Goal: Information Seeking & Learning: Find specific fact

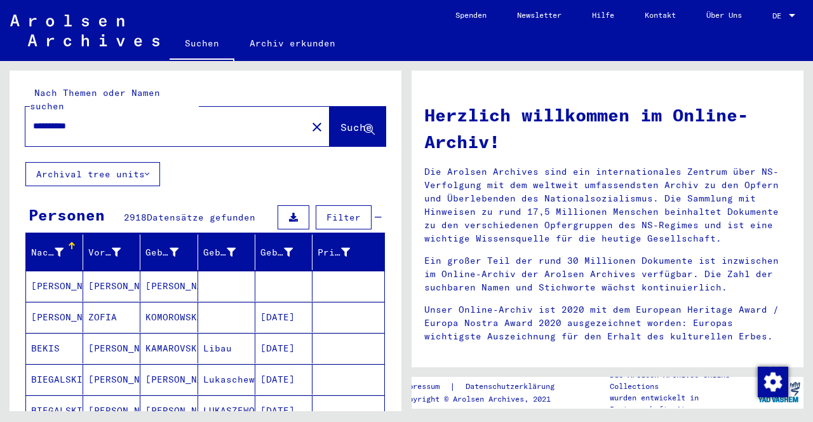
click at [116, 248] on icon at bounding box center [116, 252] width 9 height 9
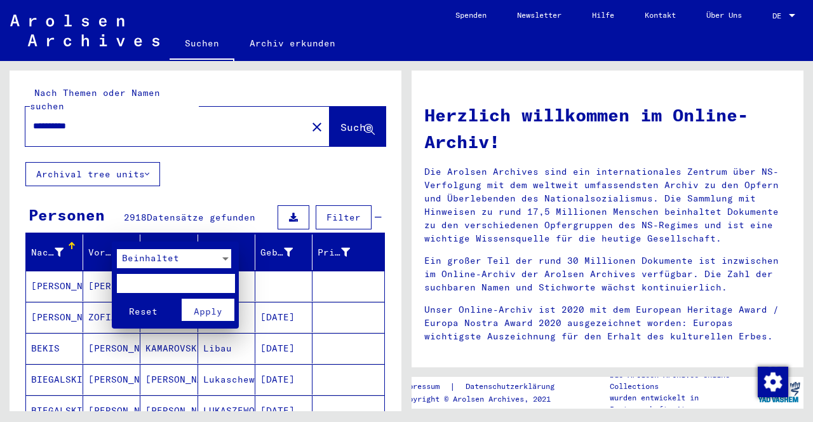
click at [187, 279] on input "text" at bounding box center [175, 283] width 117 height 19
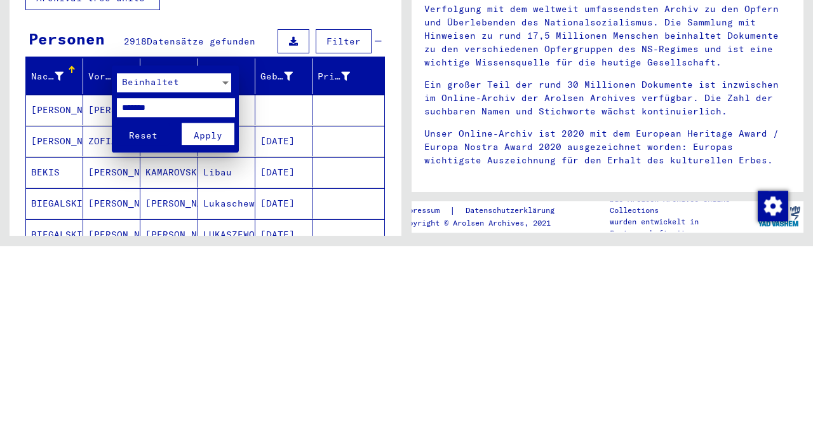
type input "*******"
click at [117, 298] on button "Reset" at bounding box center [143, 309] width 53 height 22
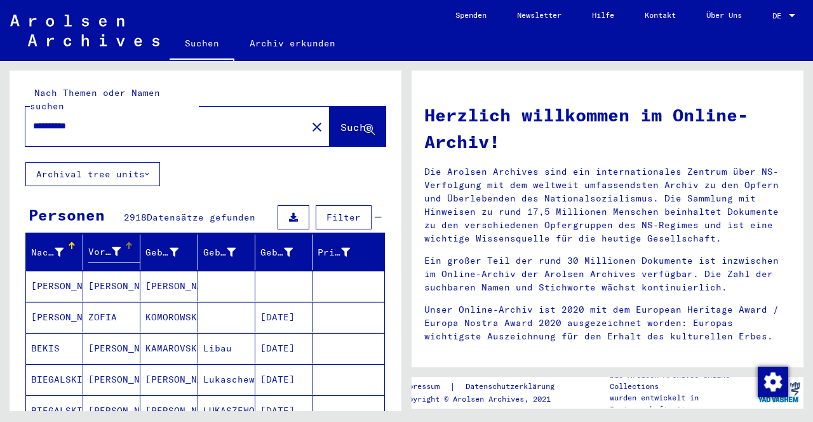
click at [119, 247] on icon at bounding box center [116, 251] width 9 height 9
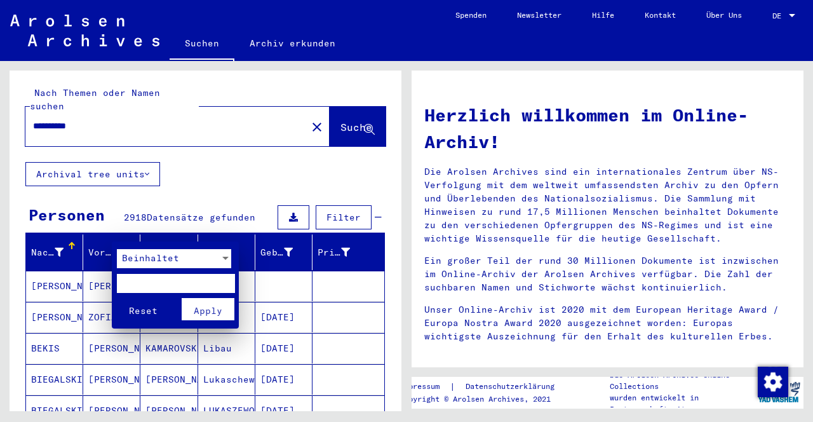
click at [159, 281] on input "text" at bounding box center [175, 283] width 117 height 19
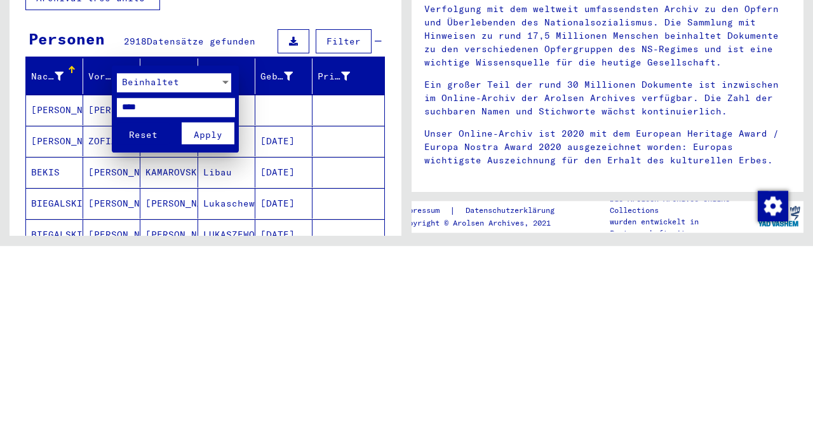
type input "****"
click at [212, 313] on span "Apply" at bounding box center [208, 310] width 29 height 11
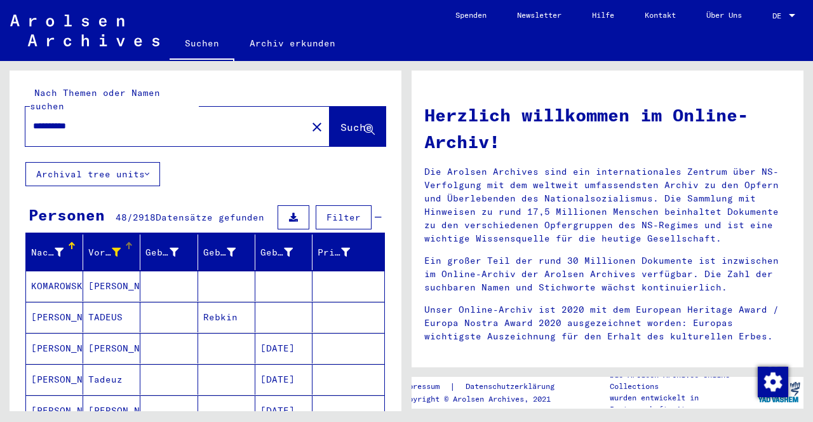
click at [115, 333] on mat-cell "[PERSON_NAME]" at bounding box center [111, 348] width 57 height 30
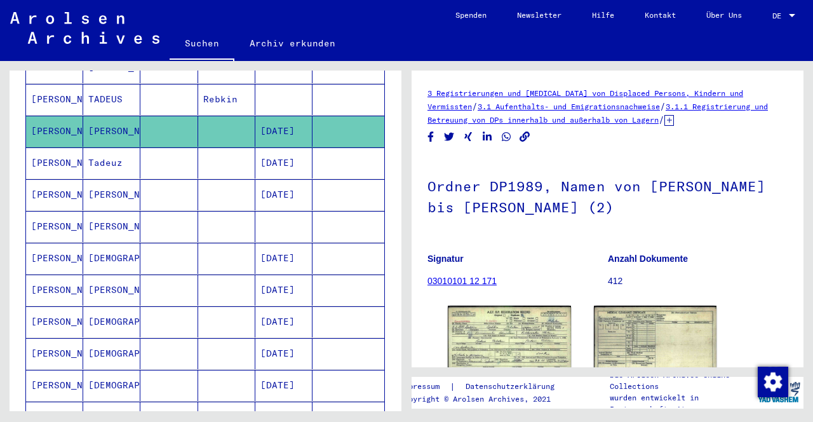
scroll to position [222, 0]
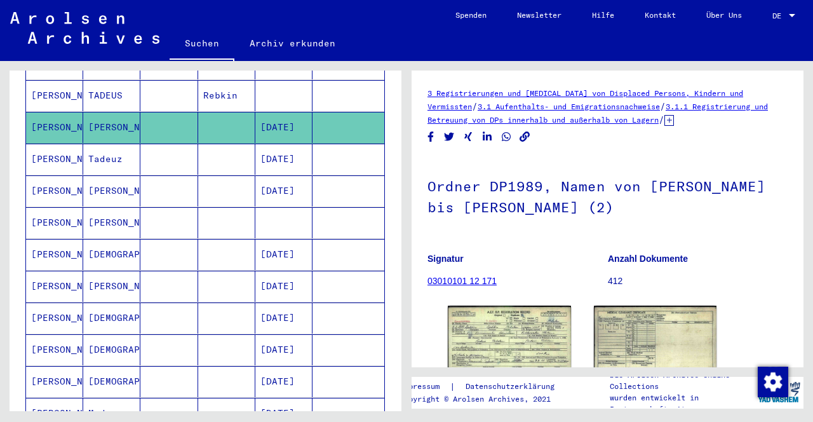
click at [126, 239] on mat-cell "[DEMOGRAPHIC_DATA]" at bounding box center [111, 254] width 57 height 31
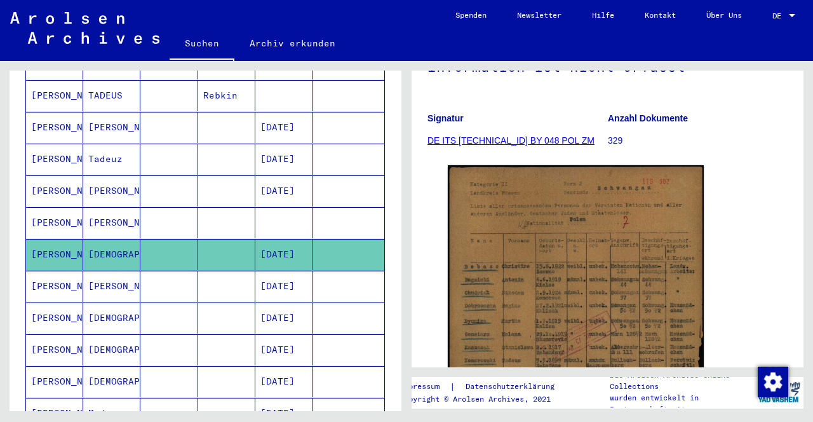
scroll to position [156, 0]
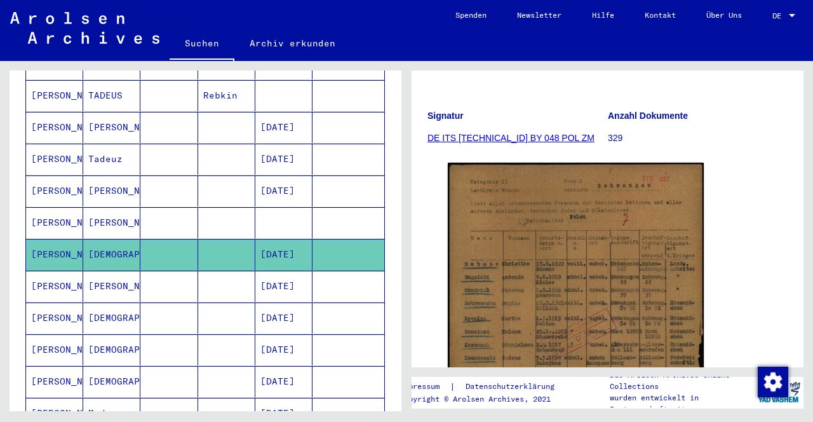
click at [618, 301] on img at bounding box center [576, 342] width 256 height 359
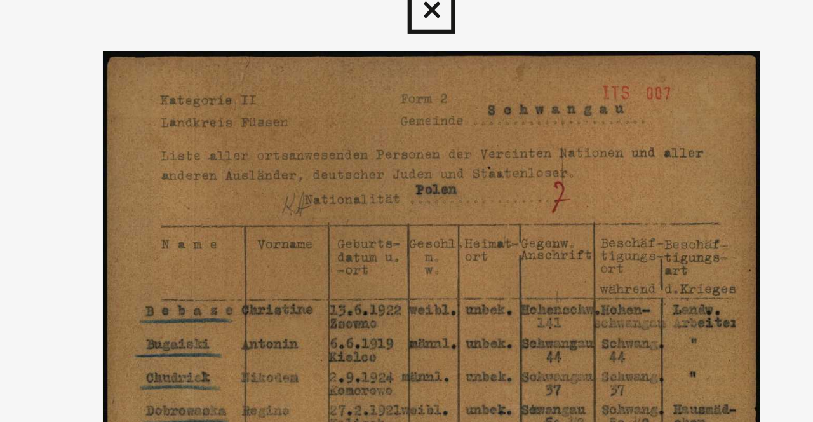
click at [408, 19] on icon at bounding box center [406, 18] width 15 height 15
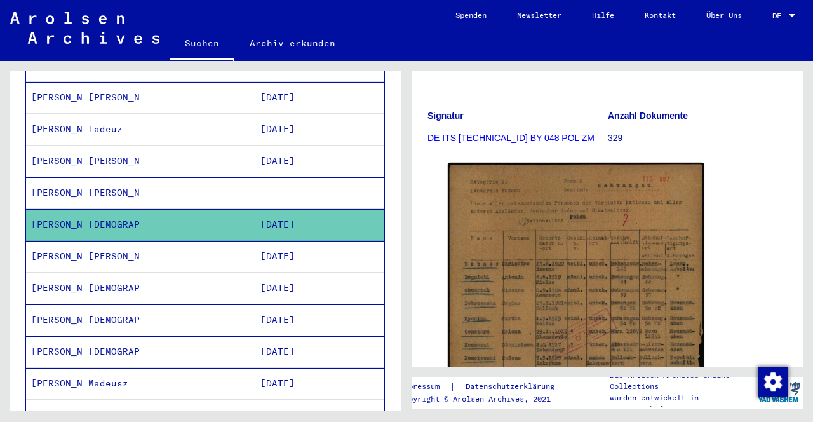
scroll to position [0, 0]
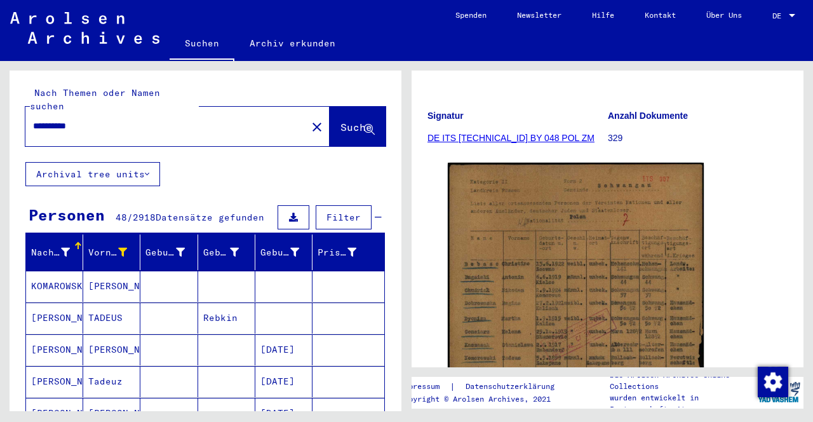
click at [309, 119] on mat-icon "close" at bounding box center [316, 126] width 15 height 15
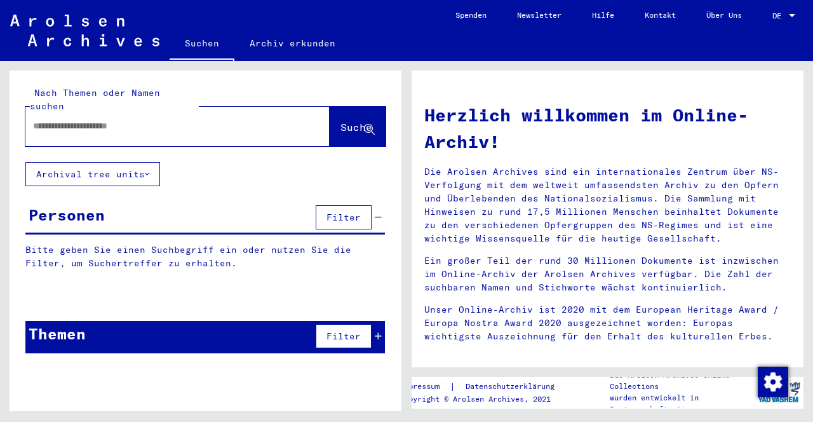
click at [194, 119] on input "text" at bounding box center [162, 125] width 258 height 13
type input "****"
click at [357, 121] on span "Suche" at bounding box center [356, 127] width 32 height 13
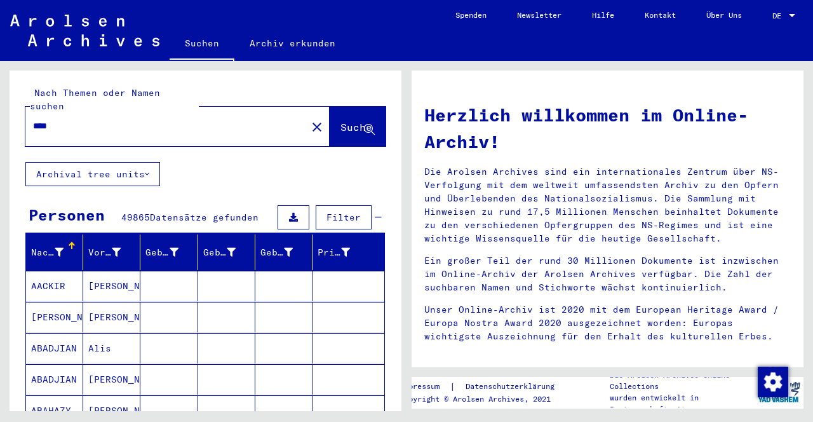
click at [112, 248] on icon at bounding box center [116, 252] width 9 height 9
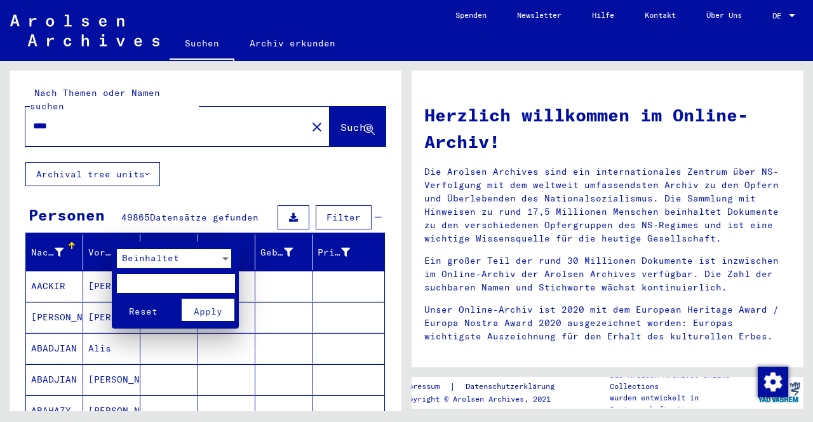
click at [169, 281] on input "text" at bounding box center [175, 283] width 117 height 19
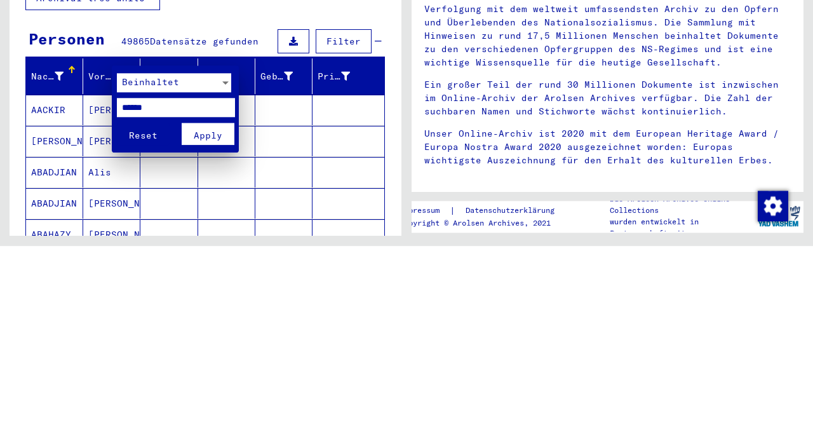
type input "******"
click at [204, 311] on span "Apply" at bounding box center [208, 310] width 29 height 11
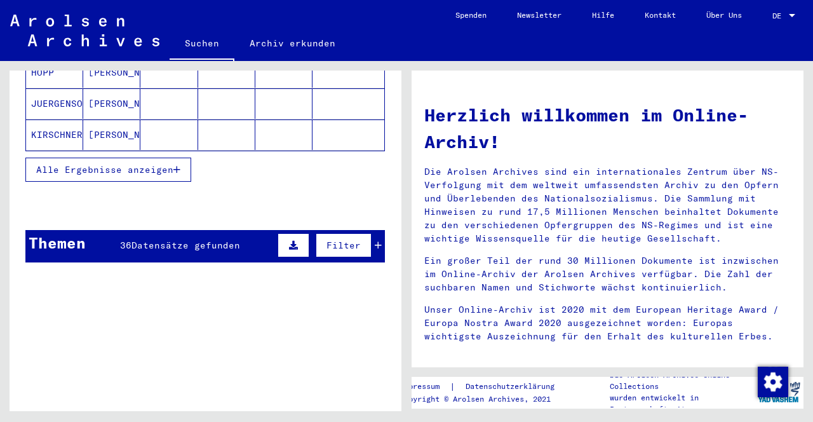
scroll to position [276, 0]
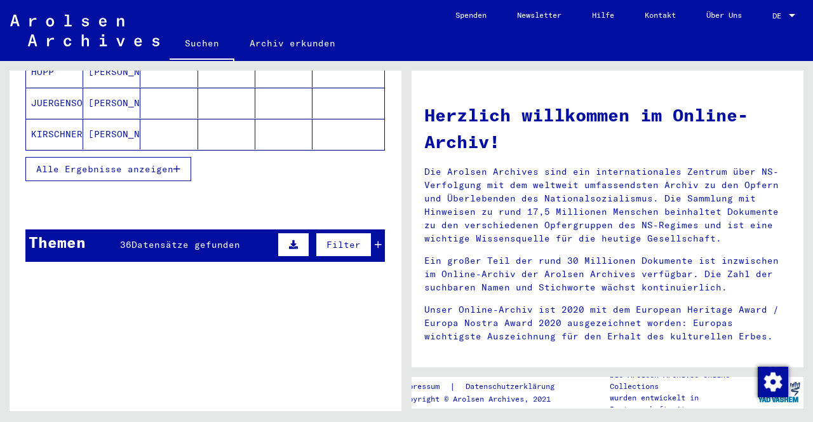
click at [171, 163] on span "Alle Ergebnisse anzeigen" at bounding box center [104, 168] width 137 height 11
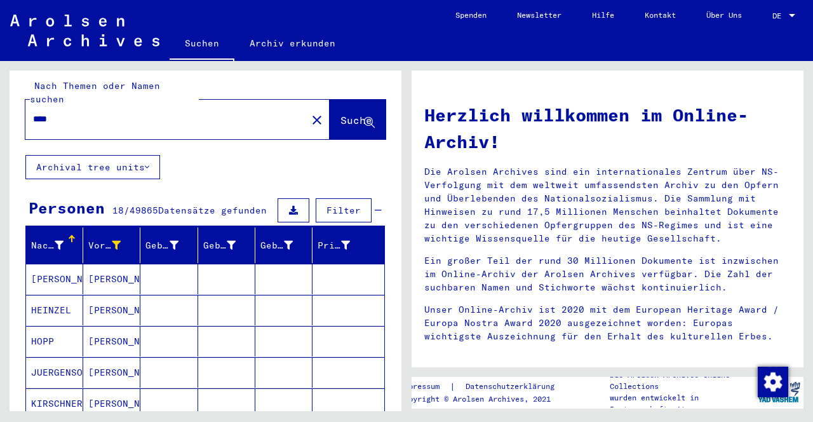
scroll to position [0, 0]
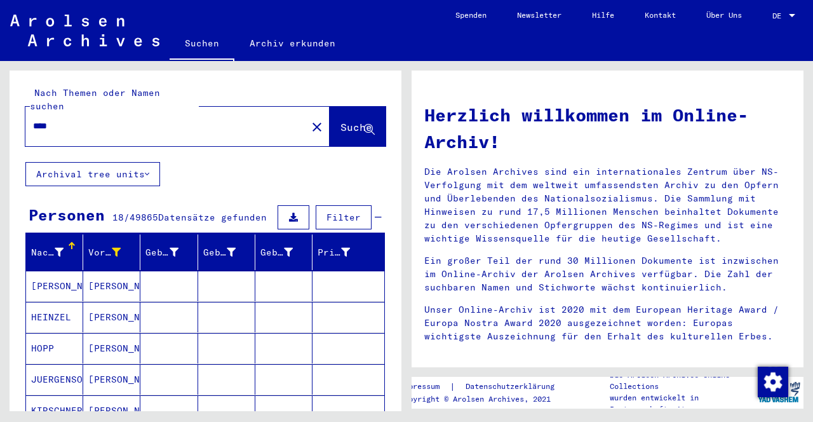
click at [365, 124] on icon at bounding box center [369, 129] width 11 height 11
click at [127, 119] on input "****" at bounding box center [162, 125] width 258 height 13
click at [350, 121] on span "Suche" at bounding box center [356, 127] width 32 height 13
click at [309, 119] on mat-icon "close" at bounding box center [316, 126] width 15 height 15
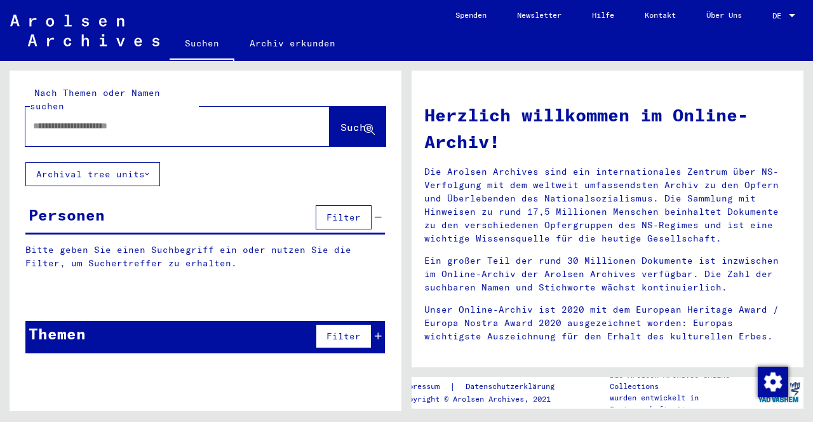
click at [131, 119] on input "text" at bounding box center [162, 125] width 258 height 13
click at [366, 124] on icon at bounding box center [369, 129] width 11 height 11
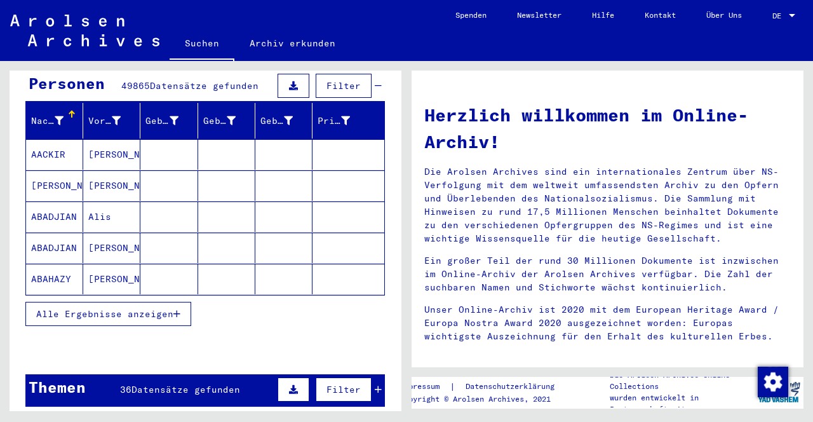
scroll to position [138, 0]
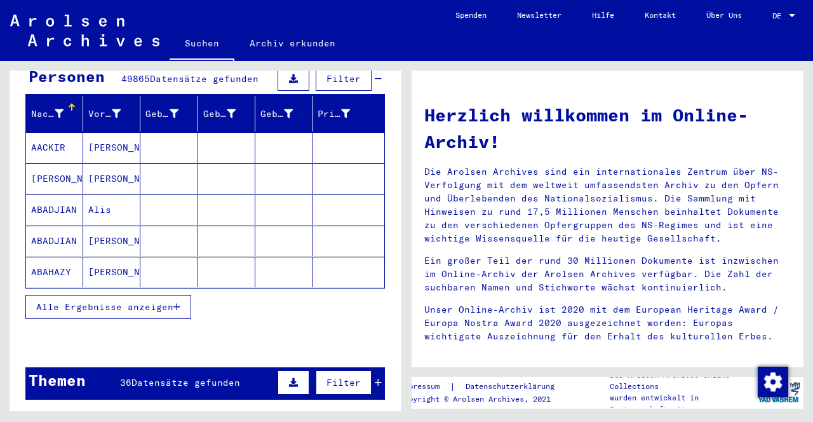
click at [170, 301] on span "Alle Ergebnisse anzeigen" at bounding box center [104, 306] width 137 height 11
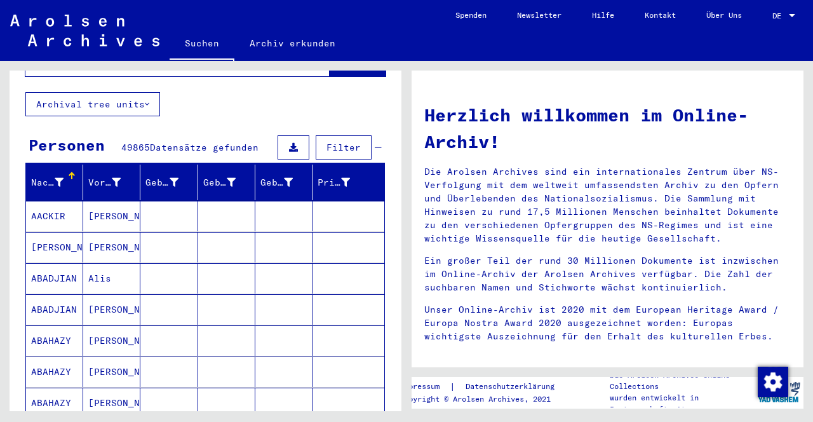
scroll to position [0, 0]
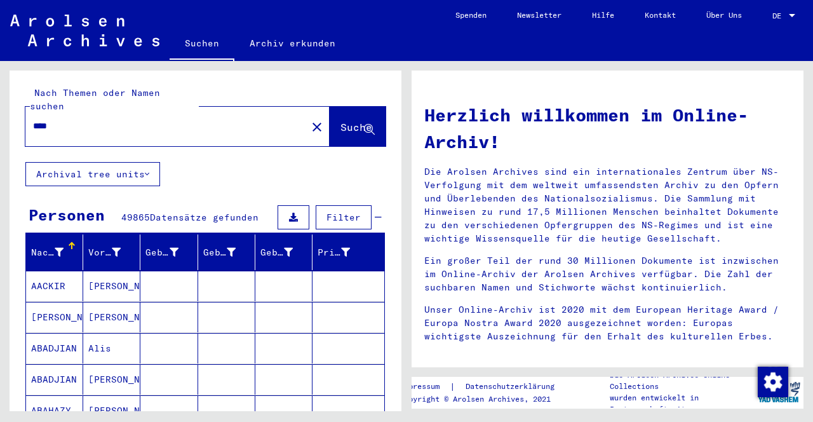
click at [56, 272] on mat-cell "AACKIR" at bounding box center [54, 285] width 57 height 30
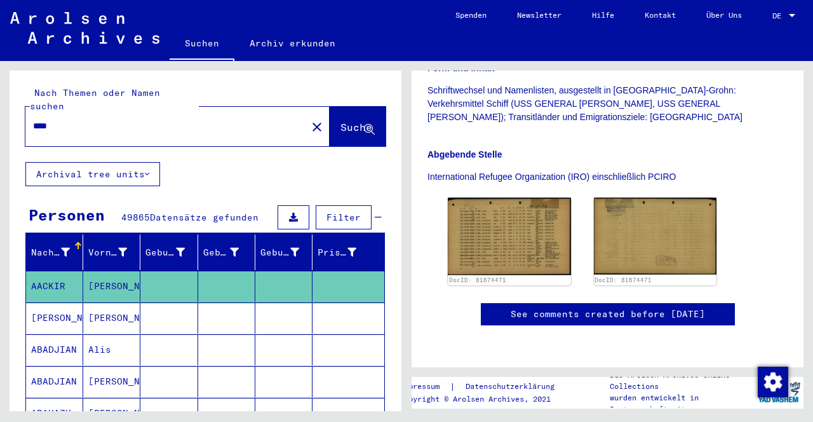
scroll to position [340, 0]
click at [510, 197] on img at bounding box center [509, 235] width 123 height 77
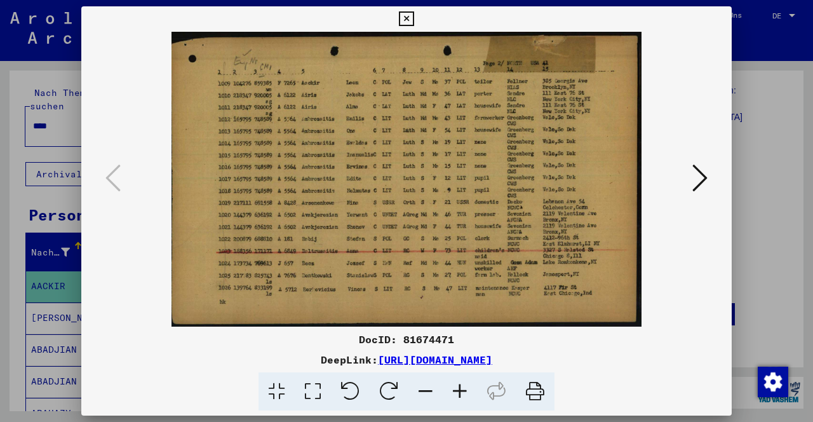
click at [495, 204] on img at bounding box center [406, 179] width 564 height 295
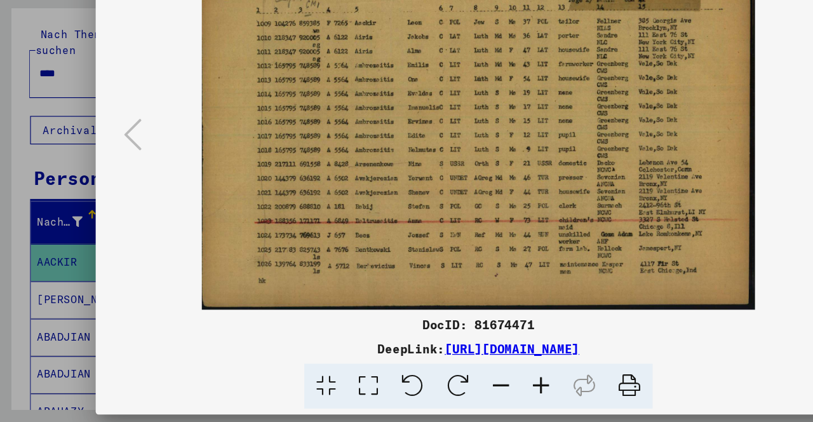
scroll to position [0, 0]
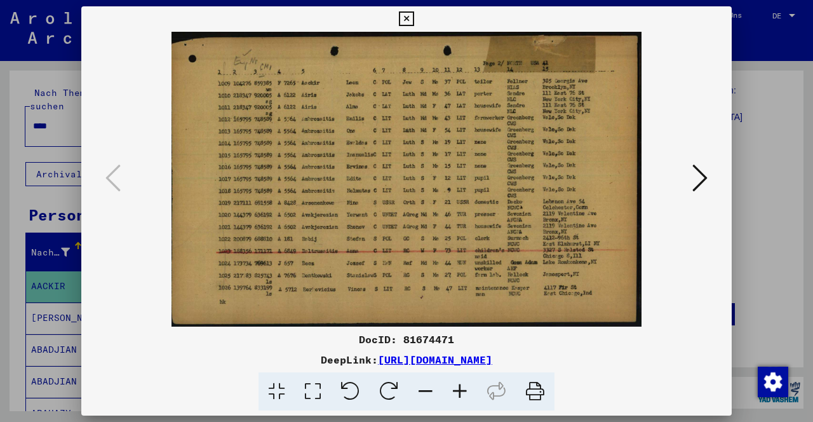
click at [411, 15] on icon at bounding box center [406, 18] width 15 height 15
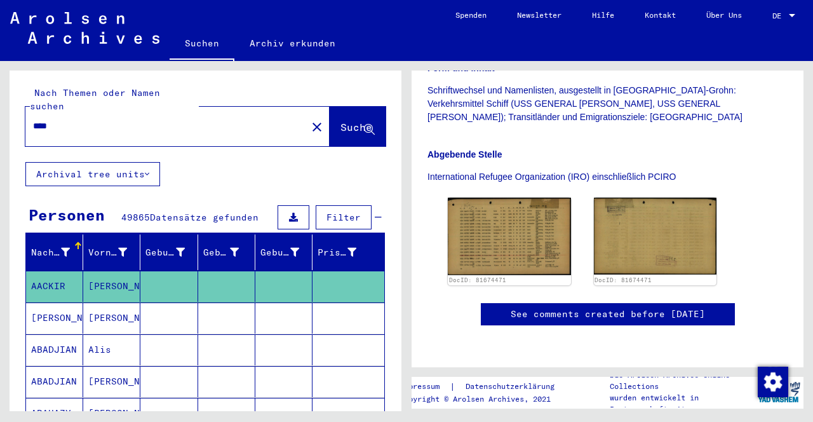
click at [95, 119] on input "****" at bounding box center [166, 125] width 266 height 13
type input "**********"
click at [354, 121] on span "Suche" at bounding box center [356, 127] width 32 height 13
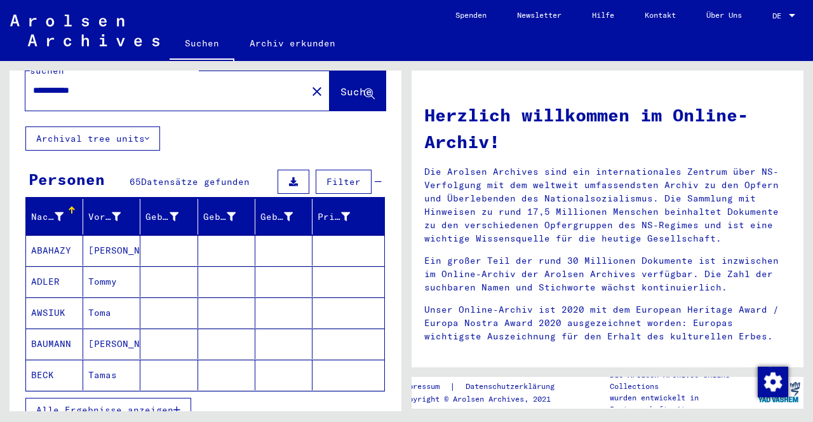
scroll to position [83, 0]
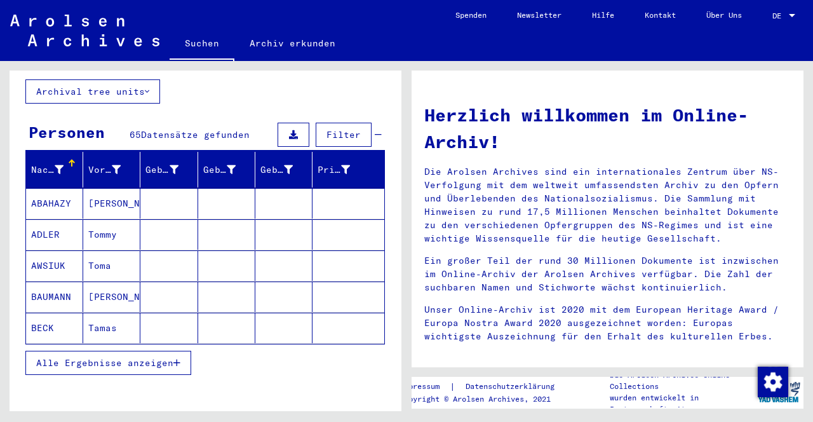
click at [182, 350] on button "Alle Ergebnisse anzeigen" at bounding box center [108, 362] width 166 height 24
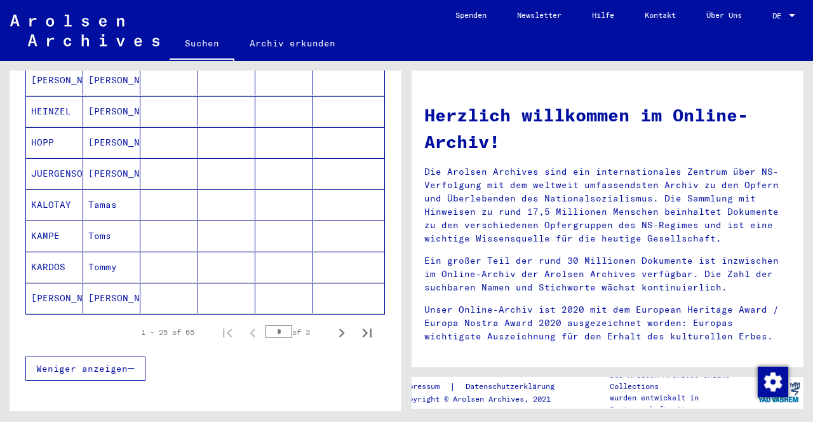
scroll to position [736, 0]
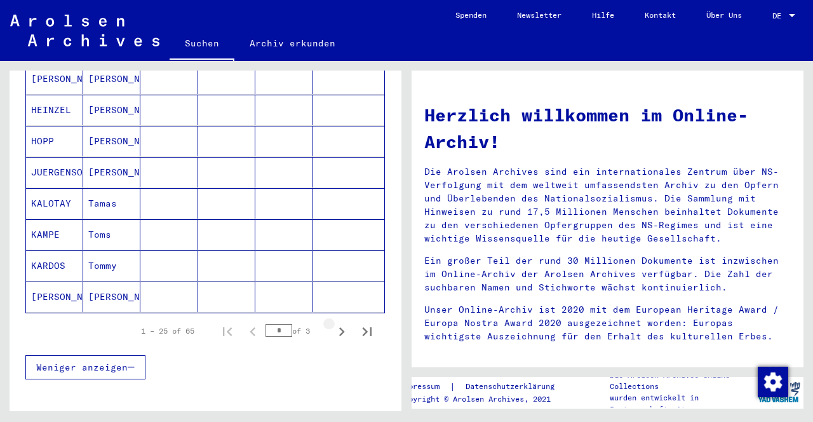
click at [340, 323] on icon "Next page" at bounding box center [342, 332] width 18 height 18
type input "*"
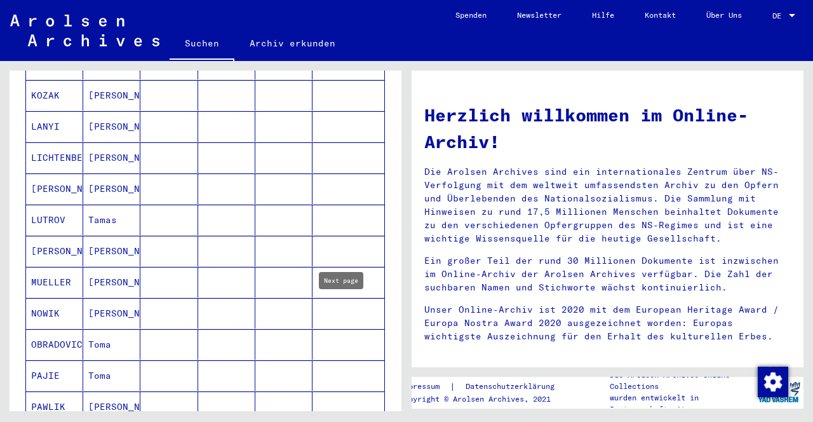
scroll to position [281, 0]
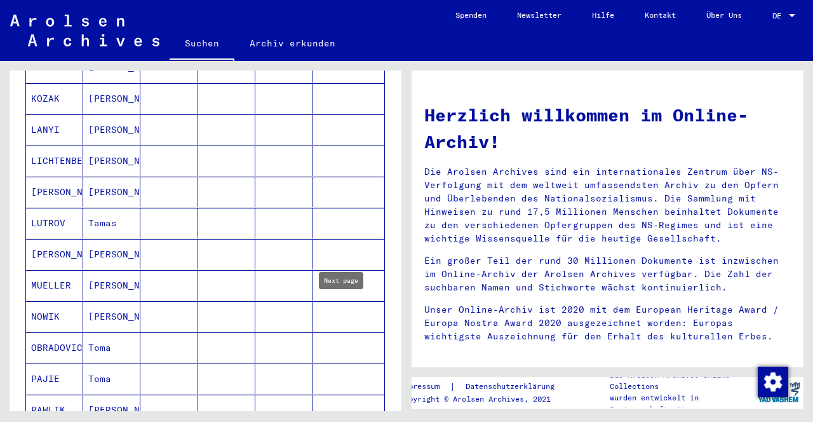
click at [278, 283] on mat-cell at bounding box center [283, 285] width 57 height 30
